Goal: Task Accomplishment & Management: Complete application form

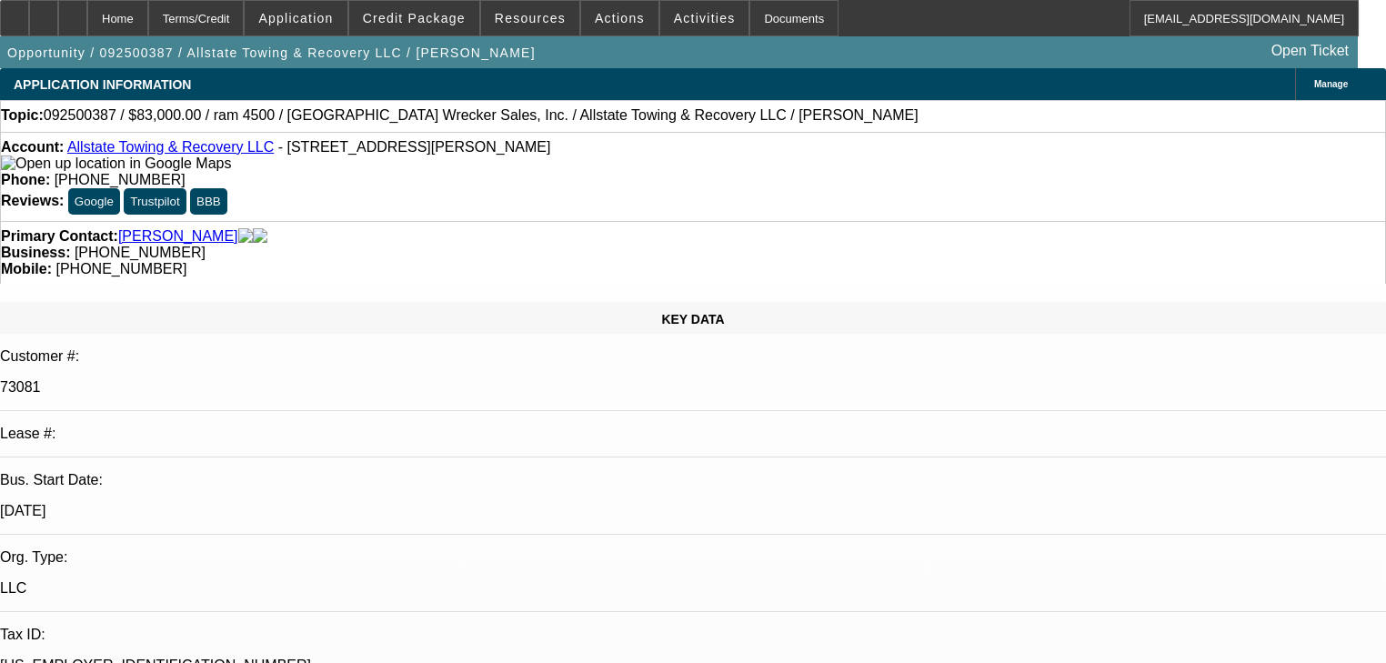
select select "0"
select select "2"
select select "0"
select select "6"
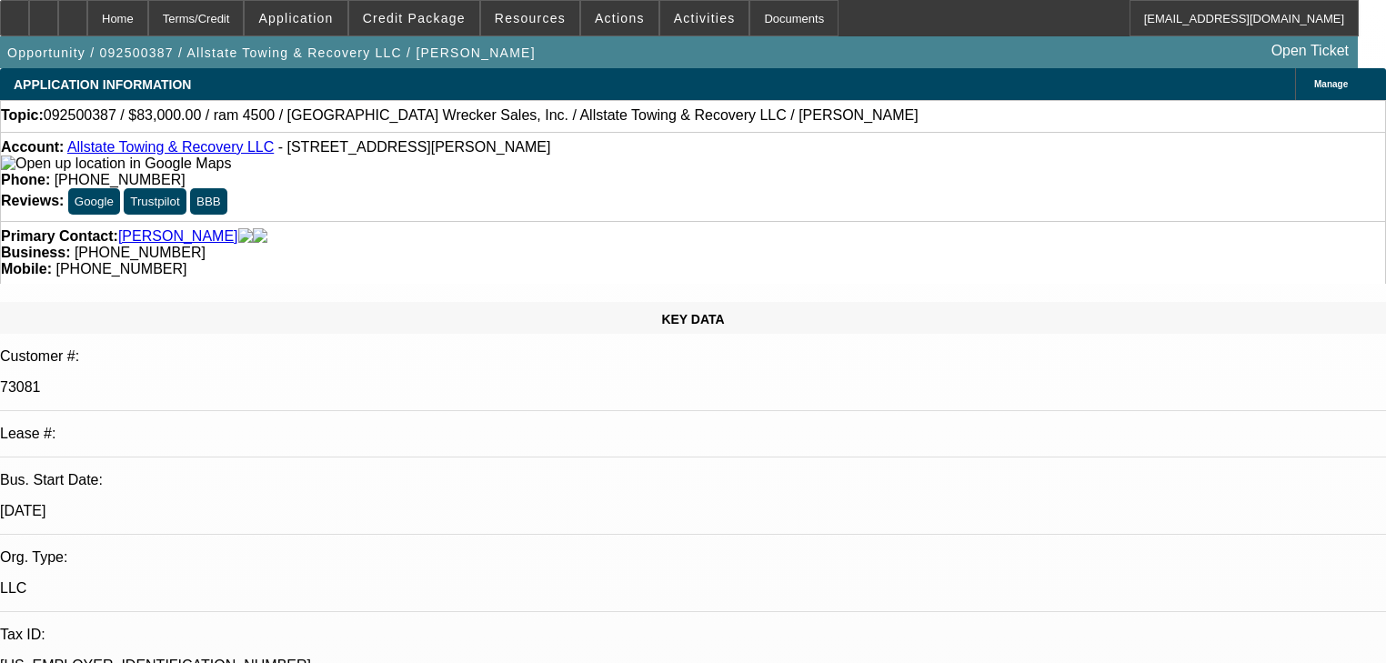
select select "0"
select select "2"
select select "0"
select select "6"
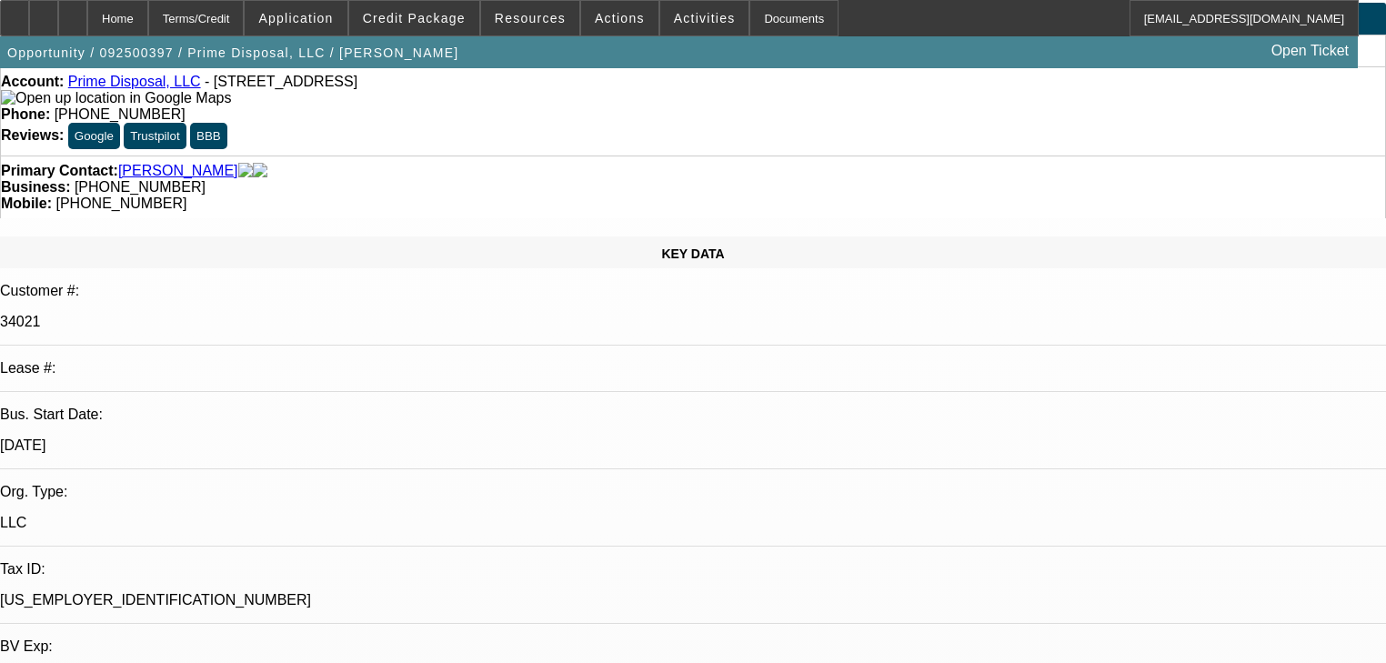
select select "0"
select select "2"
select select "0.1"
select select "4"
